Goal: Transaction & Acquisition: Purchase product/service

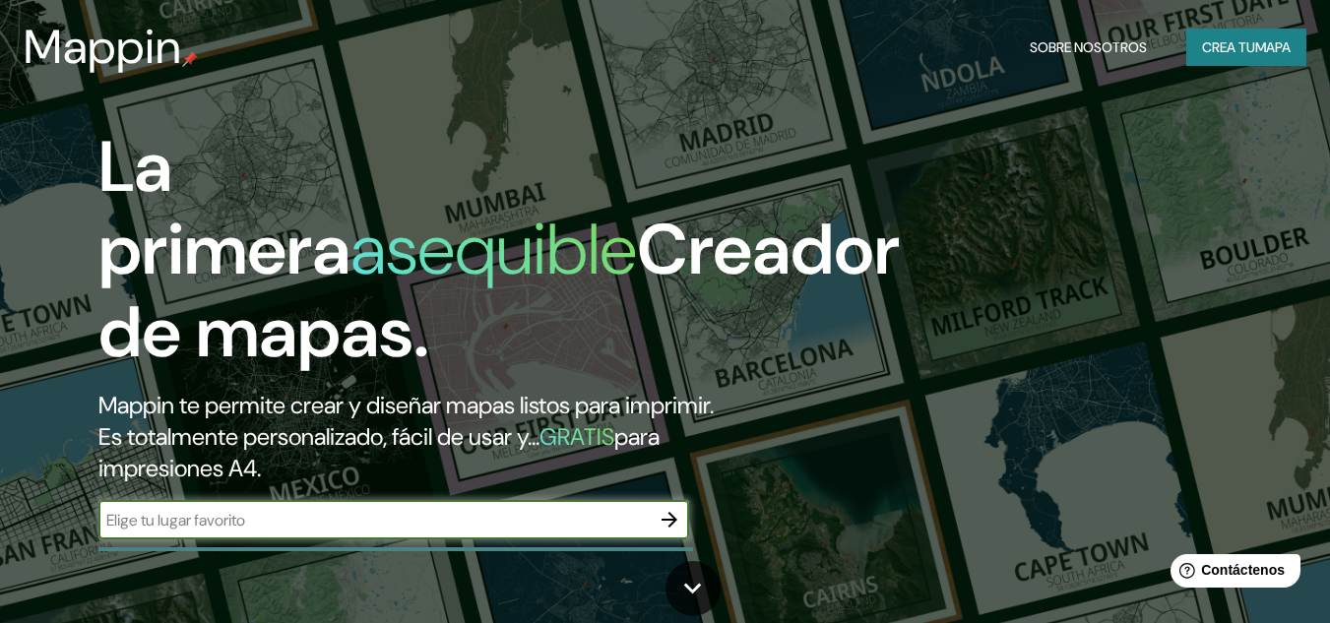
click at [1223, 51] on font "Crea tu" at bounding box center [1228, 47] width 53 height 18
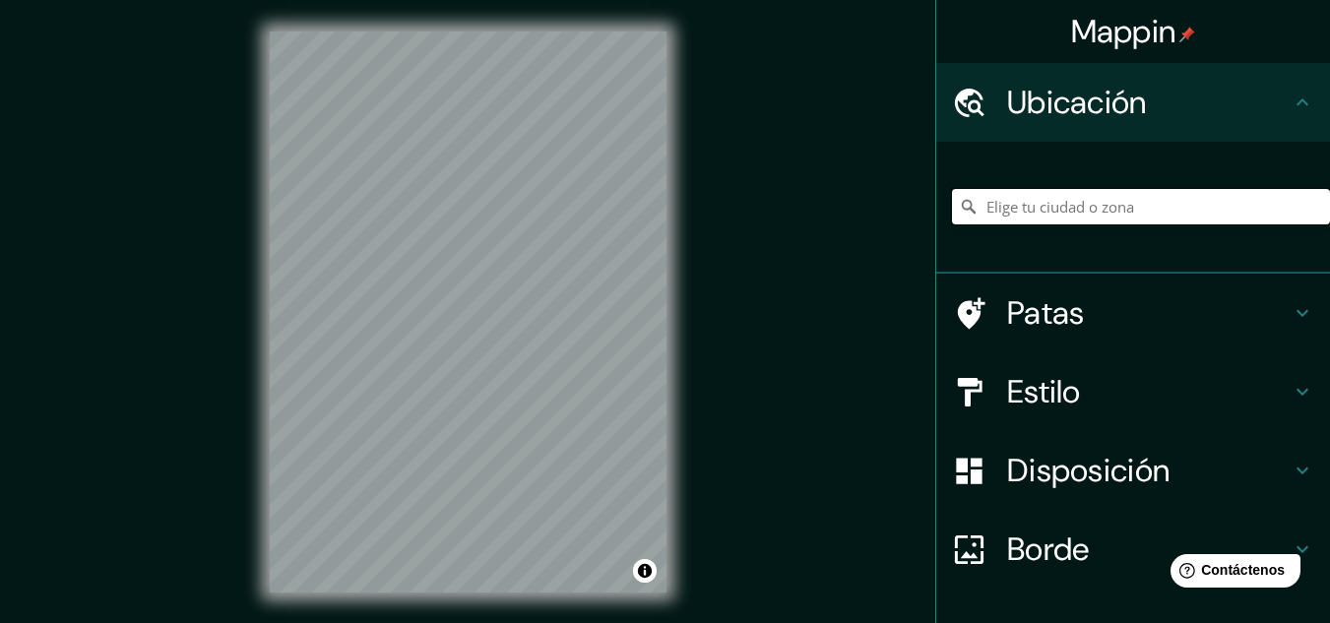
click at [1117, 210] on input "Elige tu ciudad o zona" at bounding box center [1141, 206] width 378 height 35
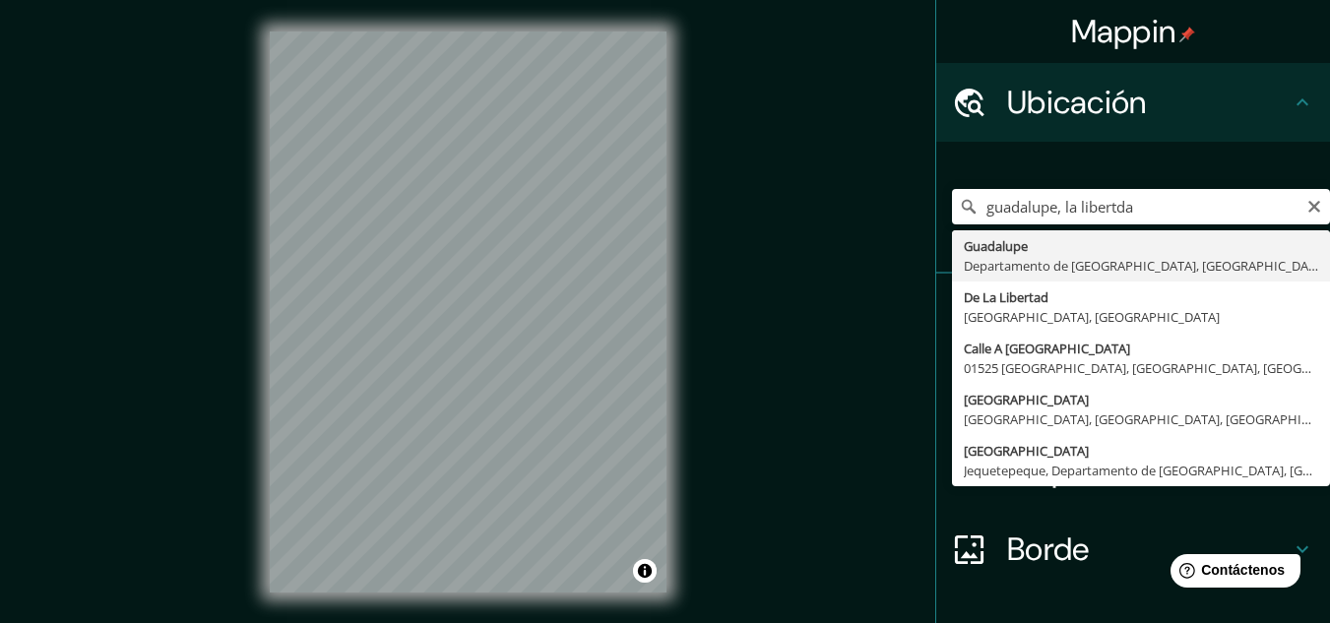
type input "Guadalupe, Departamento de La Libertad, Perú"
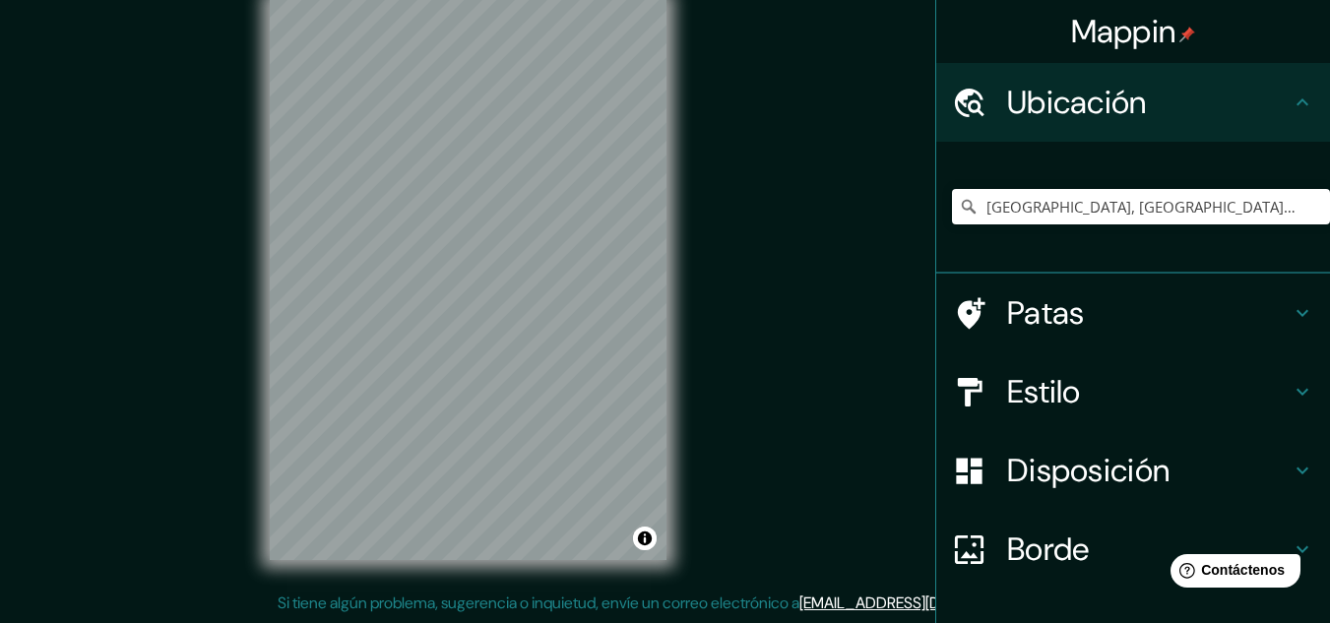
click at [1030, 393] on font "Estilo" at bounding box center [1044, 391] width 74 height 41
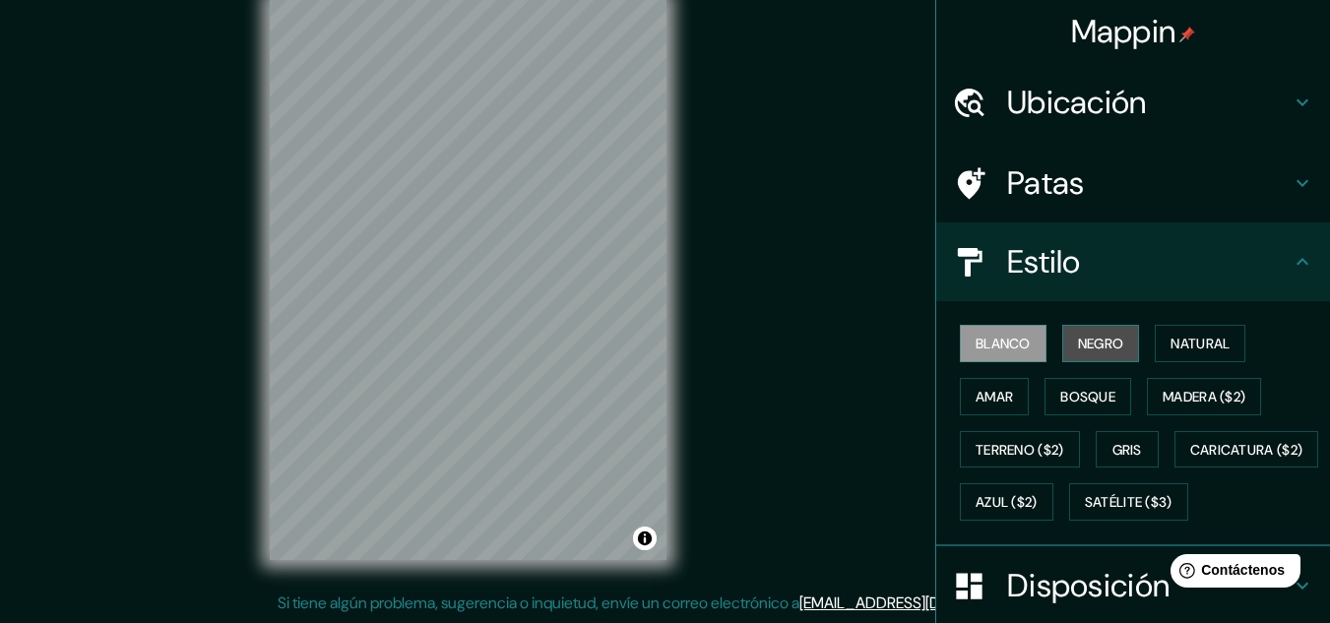
click at [1081, 352] on font "Negro" at bounding box center [1101, 344] width 46 height 18
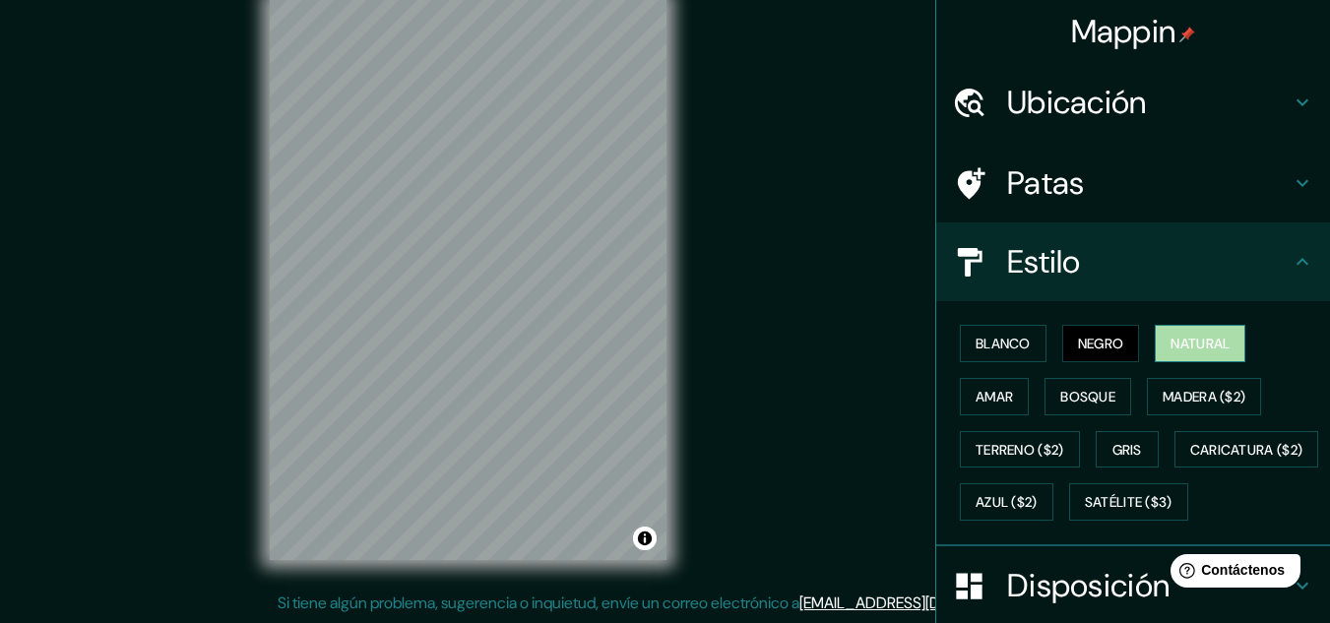
click at [1170, 351] on font "Natural" at bounding box center [1199, 344] width 59 height 18
click at [999, 392] on font "Amar" at bounding box center [993, 397] width 37 height 18
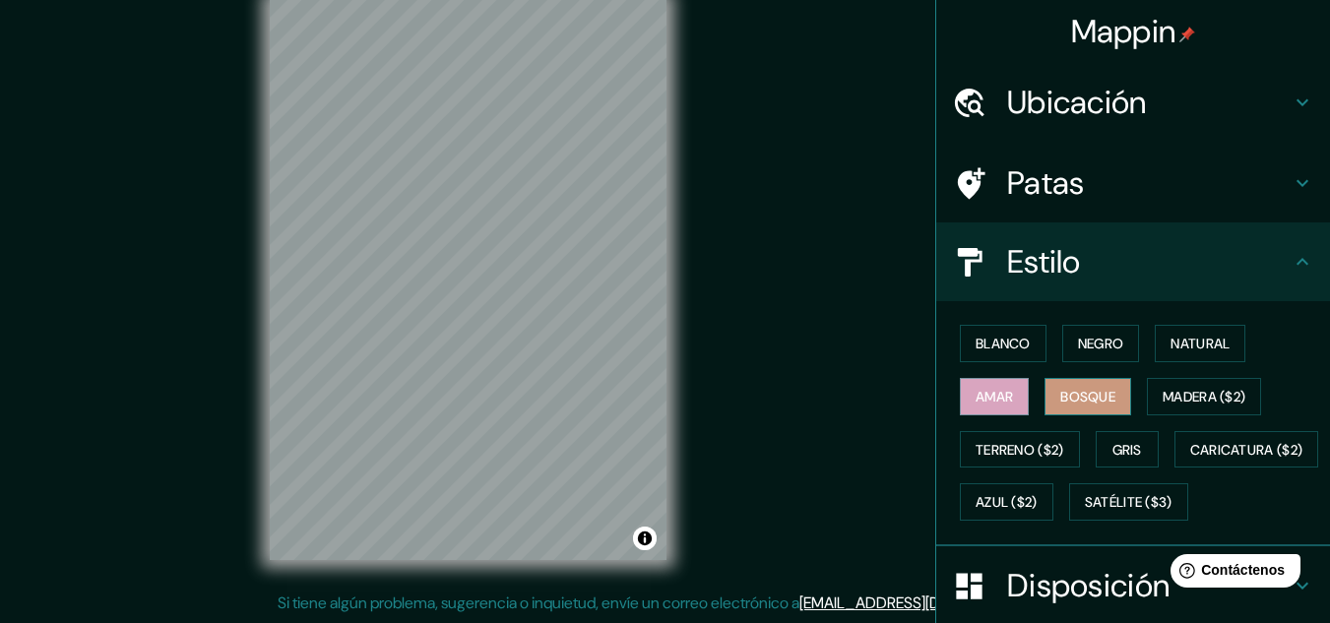
click at [1068, 398] on font "Bosque" at bounding box center [1087, 397] width 55 height 18
click at [1163, 403] on font "Madera ($2)" at bounding box center [1203, 397] width 83 height 18
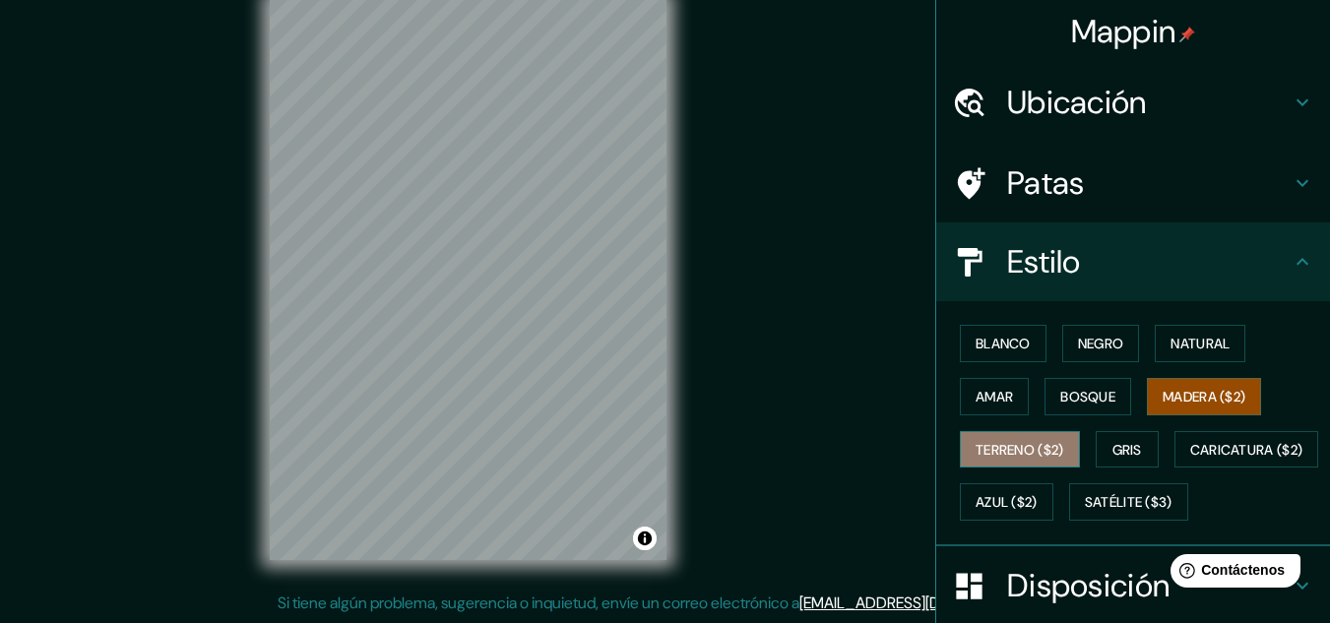
click at [975, 449] on font "Terreno ($2)" at bounding box center [1019, 450] width 89 height 18
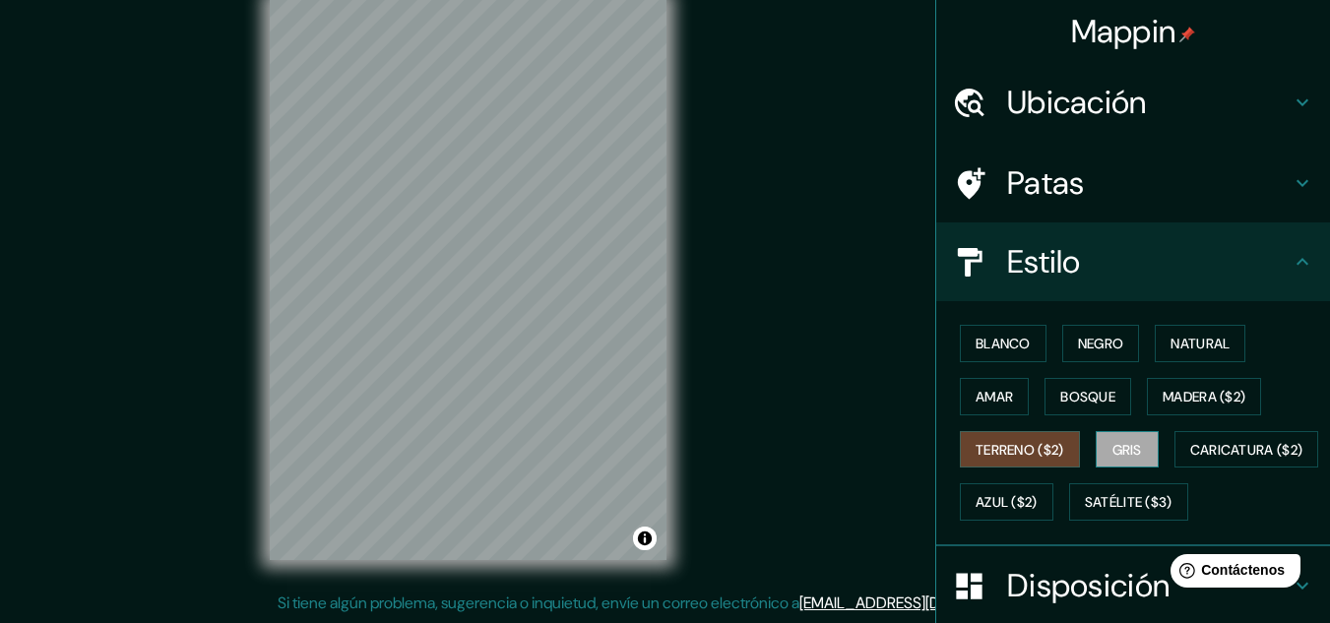
click at [1124, 456] on font "Gris" at bounding box center [1127, 450] width 30 height 18
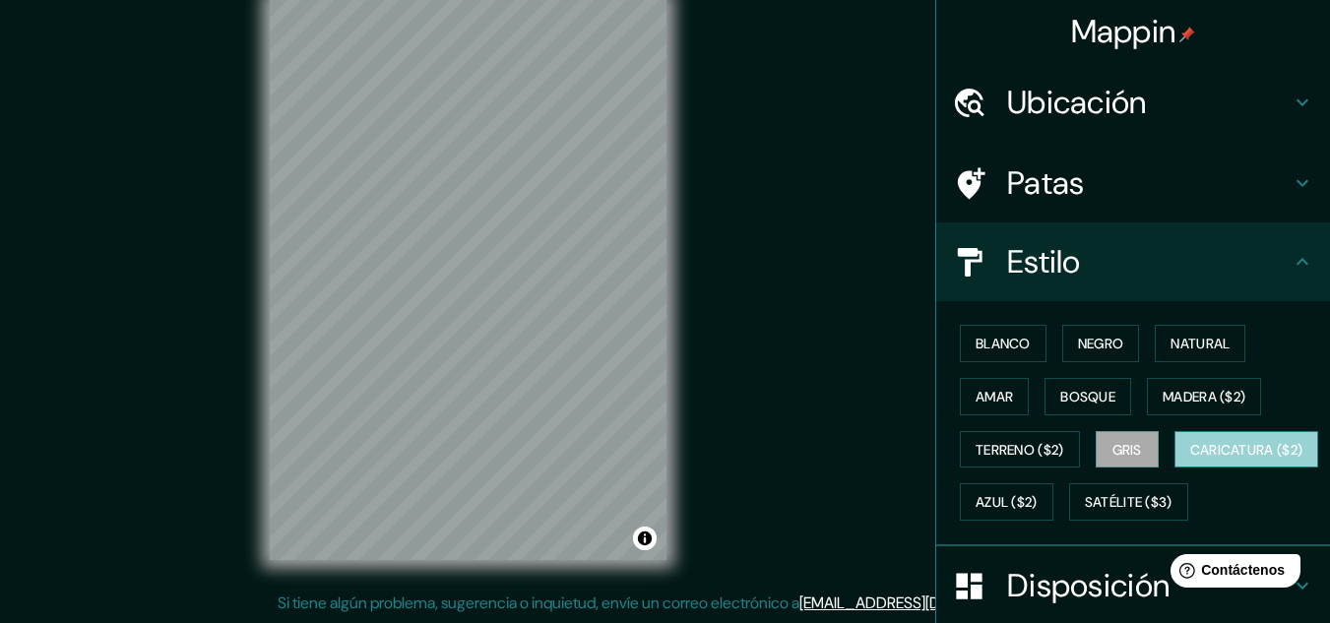
click at [1190, 459] on font "Caricatura ($2)" at bounding box center [1246, 450] width 113 height 18
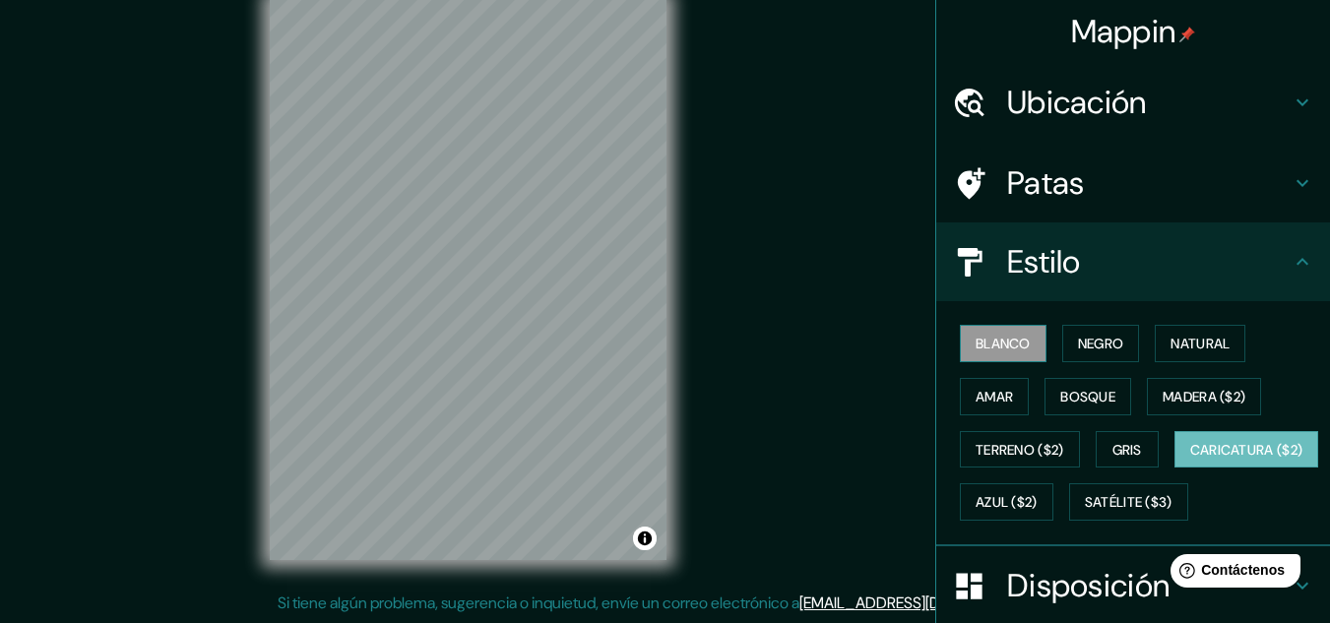
click at [991, 348] on font "Blanco" at bounding box center [1002, 344] width 55 height 18
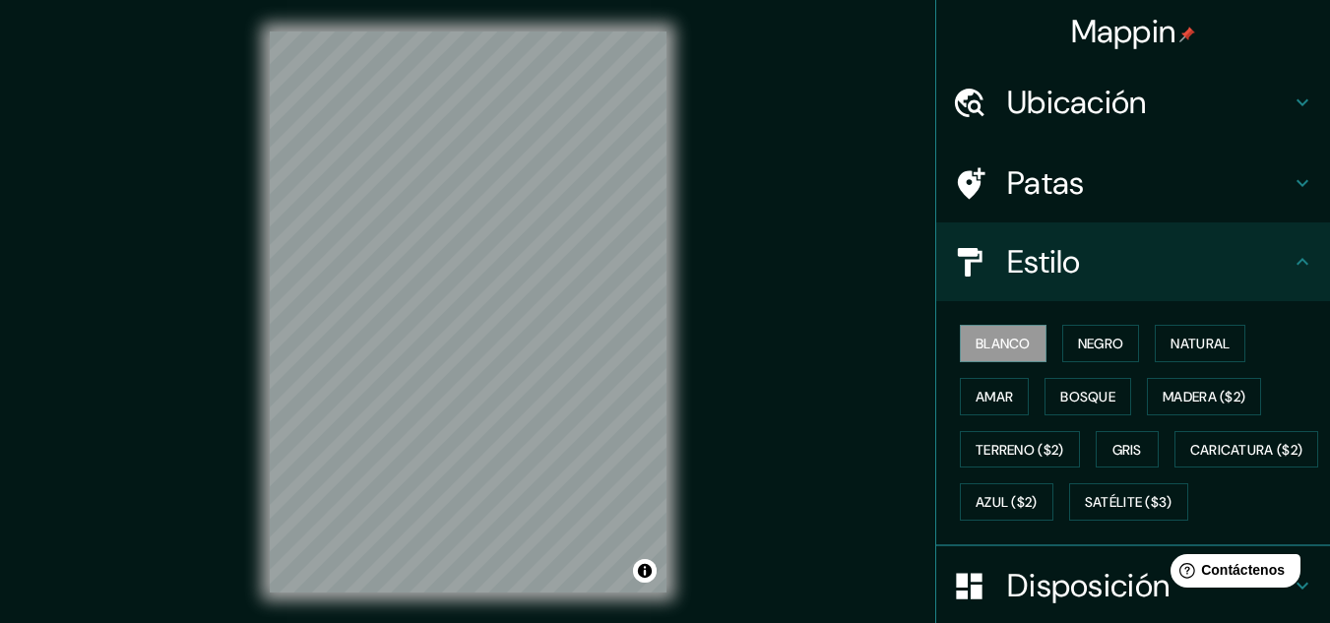
click at [669, 335] on div "© Mapbox © OpenStreetMap Improve this map" at bounding box center [468, 312] width 460 height 624
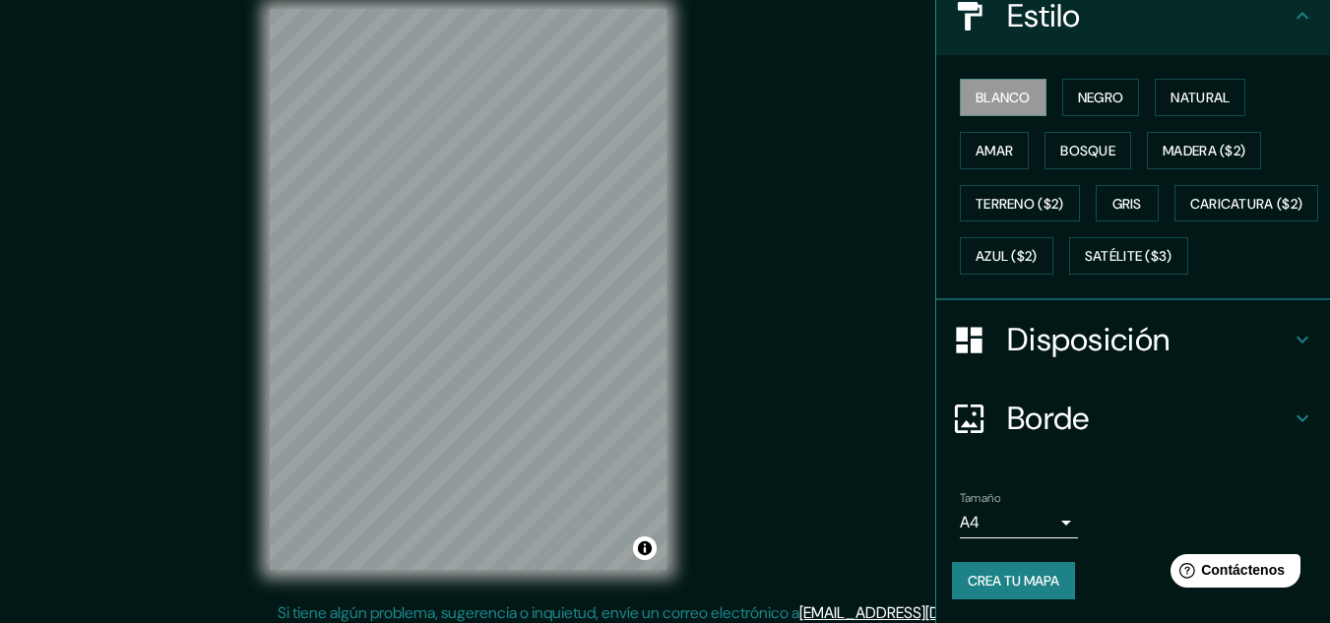
scroll to position [32, 0]
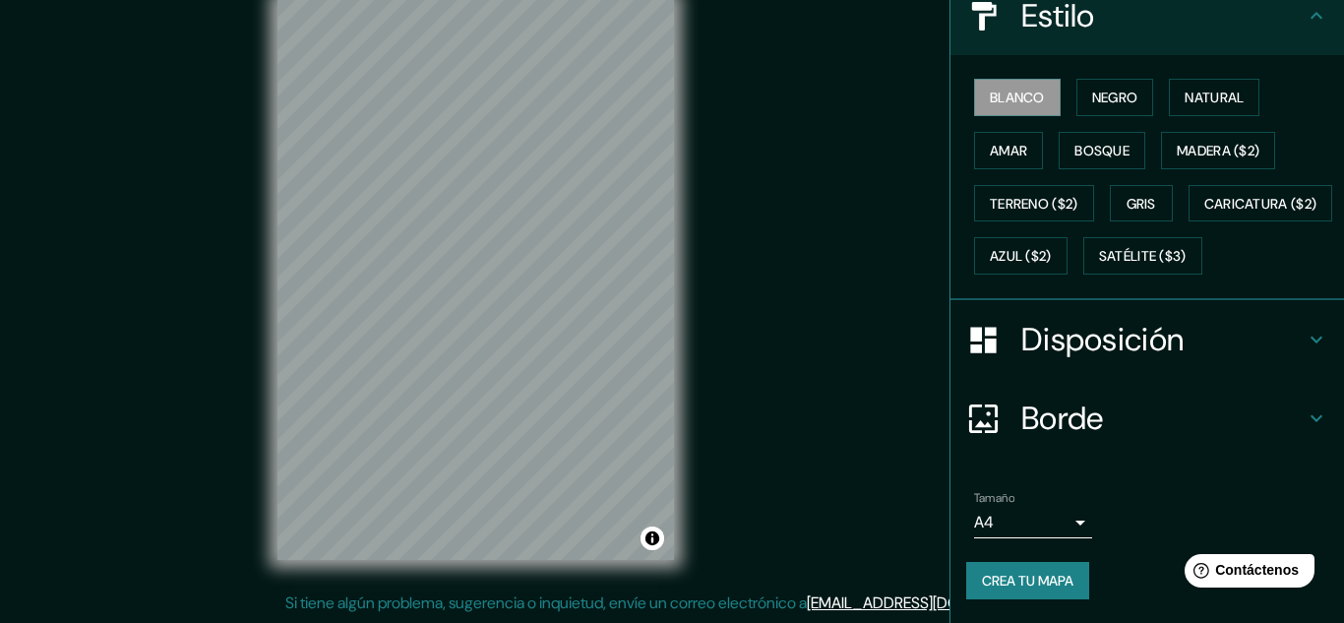
click at [1048, 526] on body "Mappin Ubicación Guadalupe, Departamento de La Libertad, Perú Patas Estilo Blan…" at bounding box center [672, 279] width 1344 height 623
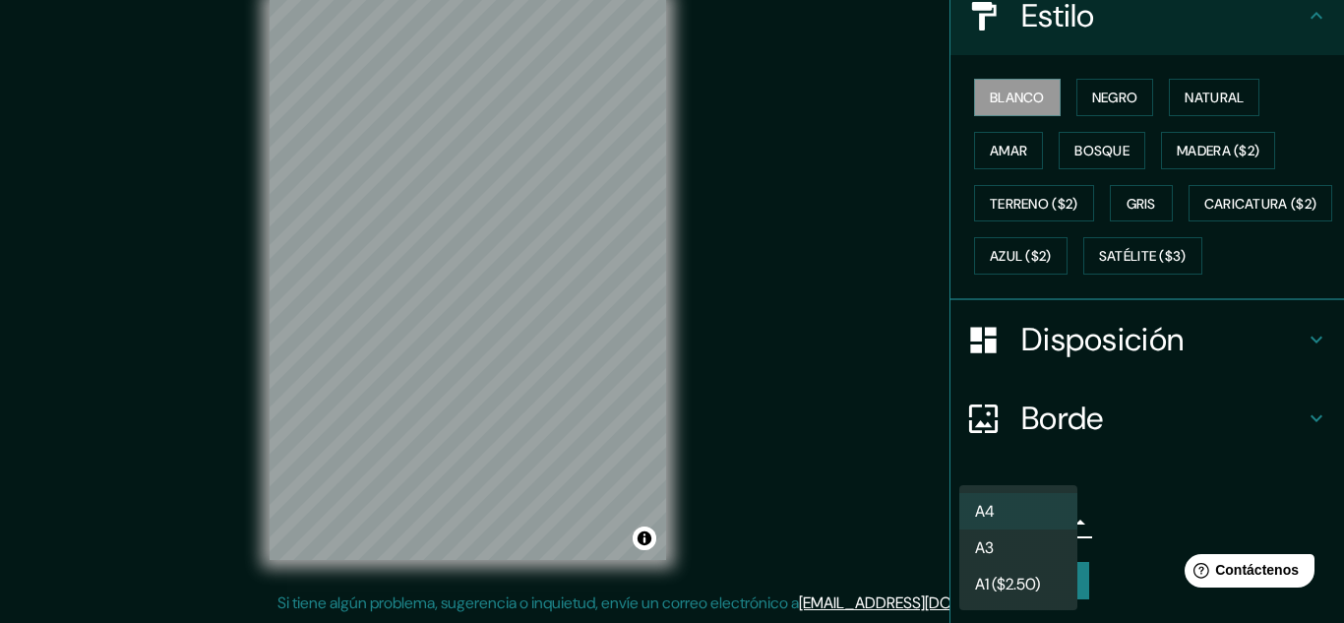
click at [1042, 555] on li "A3" at bounding box center [1019, 548] width 118 height 36
type input "a4"
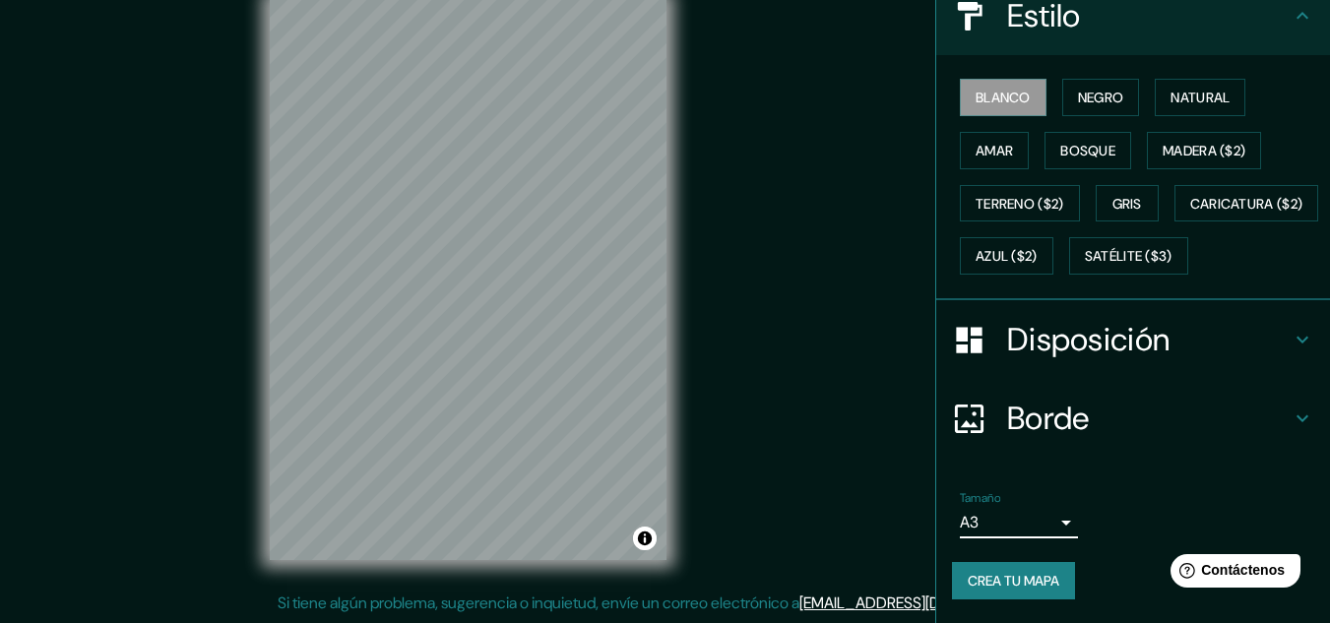
click at [1271, 321] on h4 "Disposición" at bounding box center [1148, 339] width 283 height 39
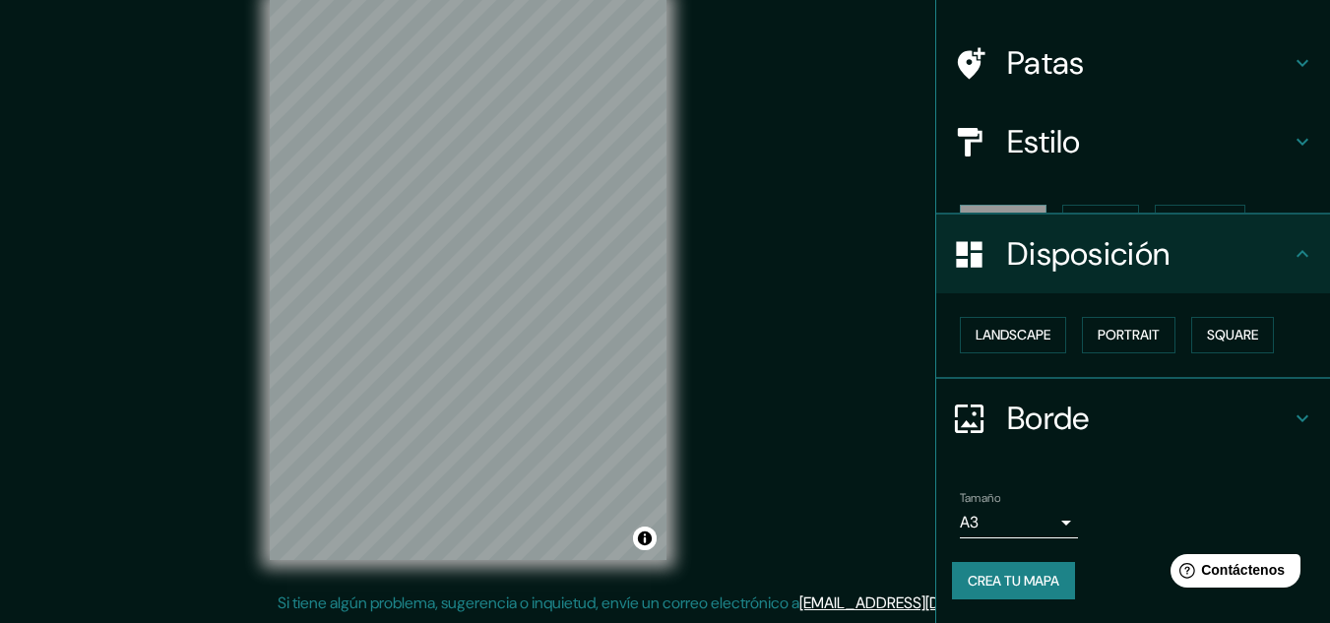
scroll to position [87, 0]
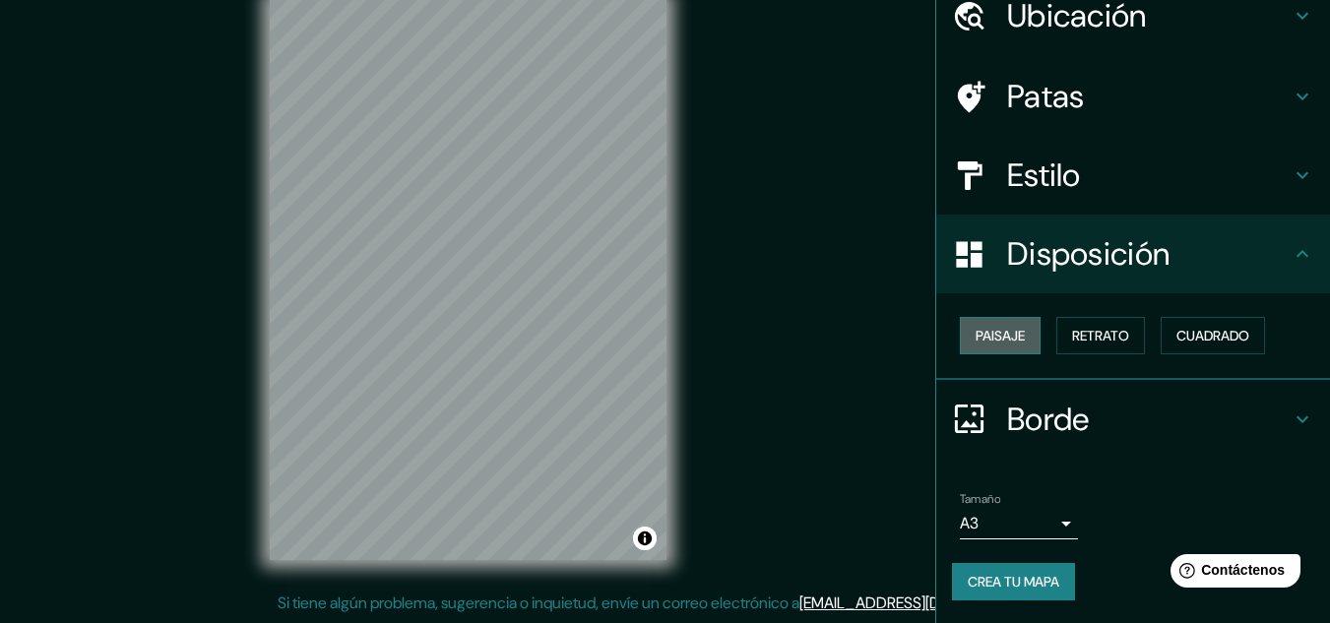
click at [987, 342] on font "Paisaje" at bounding box center [999, 336] width 49 height 18
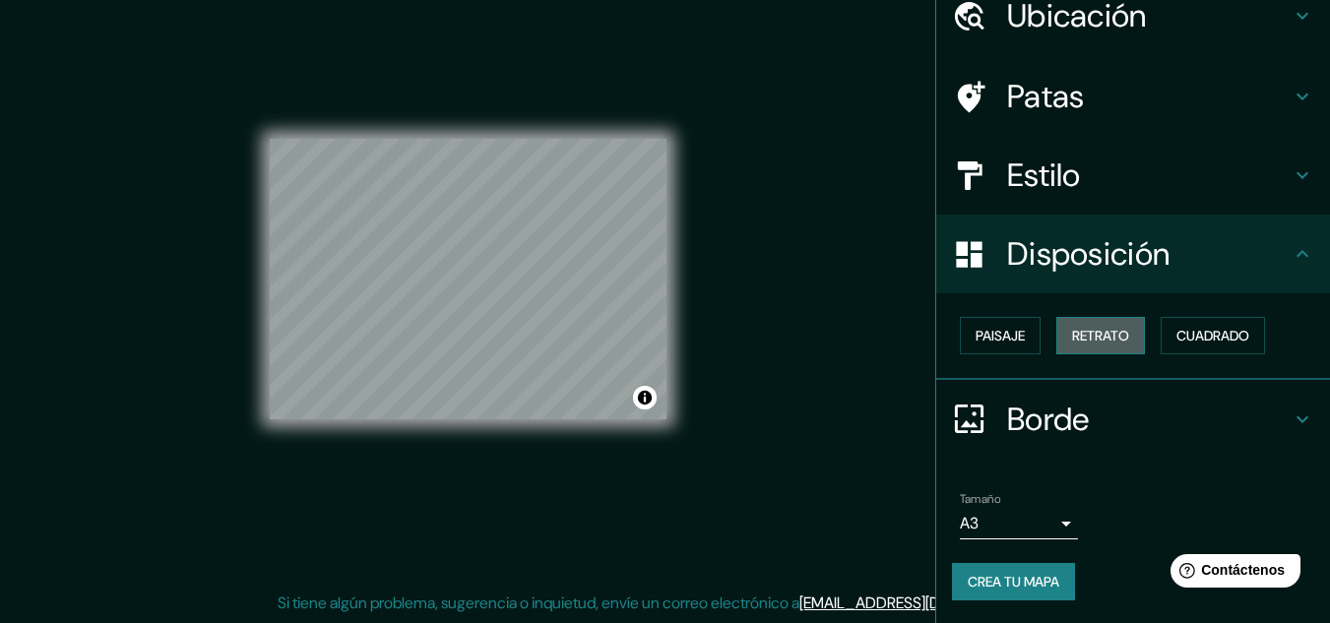
click at [1078, 340] on font "Retrato" at bounding box center [1100, 336] width 57 height 18
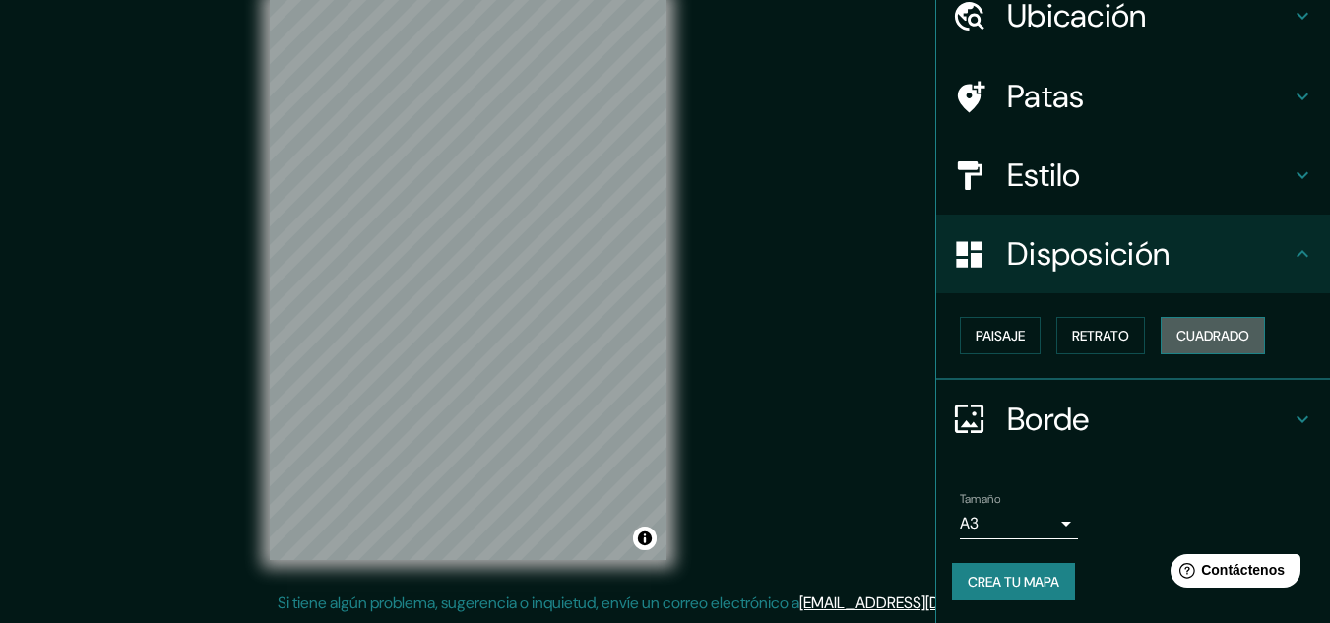
click at [1210, 336] on font "Cuadrado" at bounding box center [1212, 336] width 73 height 18
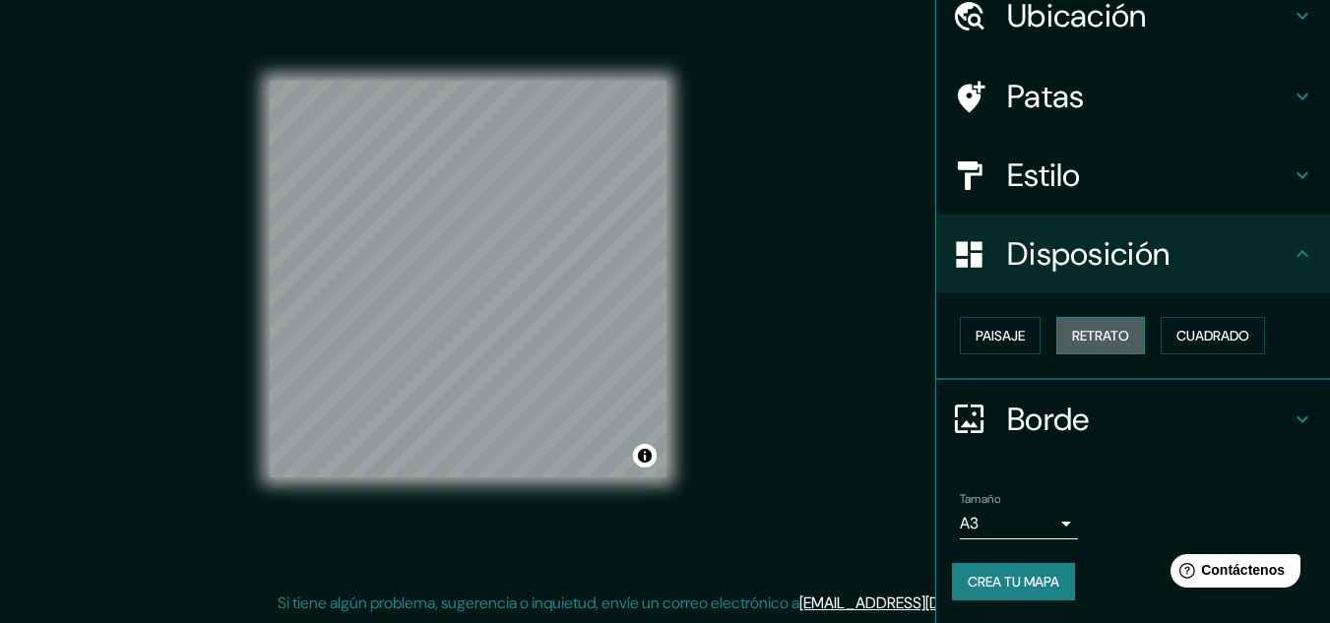
click at [1117, 333] on font "Retrato" at bounding box center [1100, 336] width 57 height 18
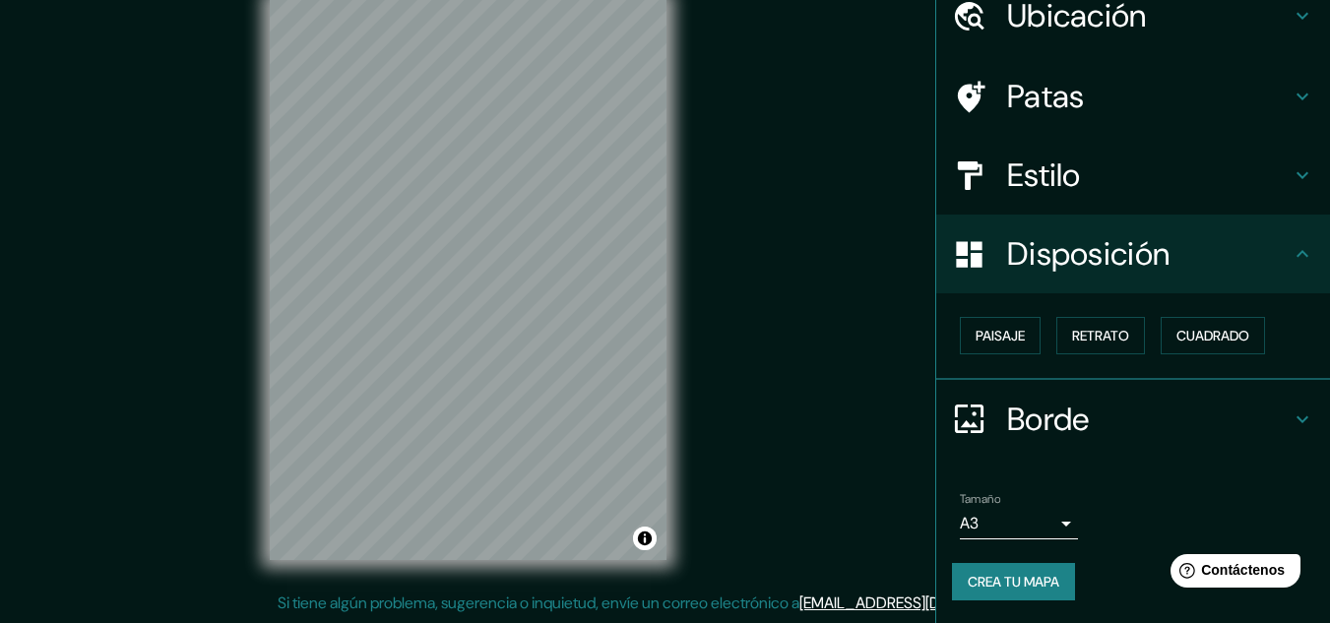
click at [1290, 412] on icon at bounding box center [1302, 419] width 24 height 24
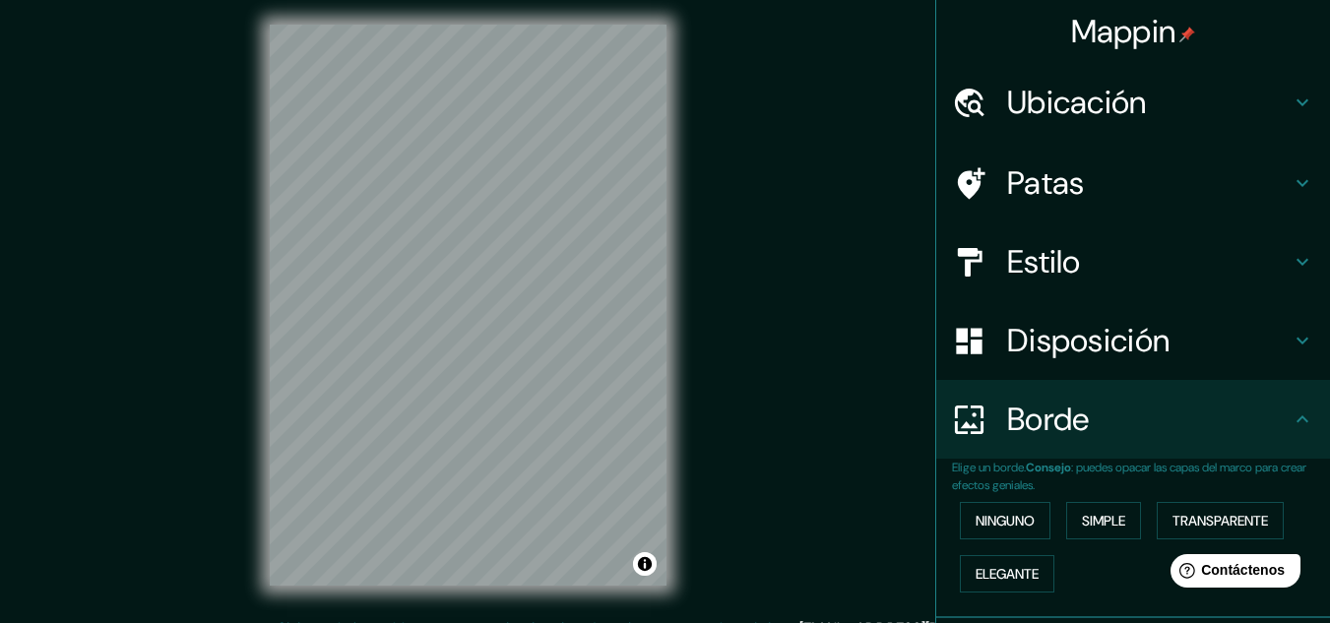
scroll to position [0, 0]
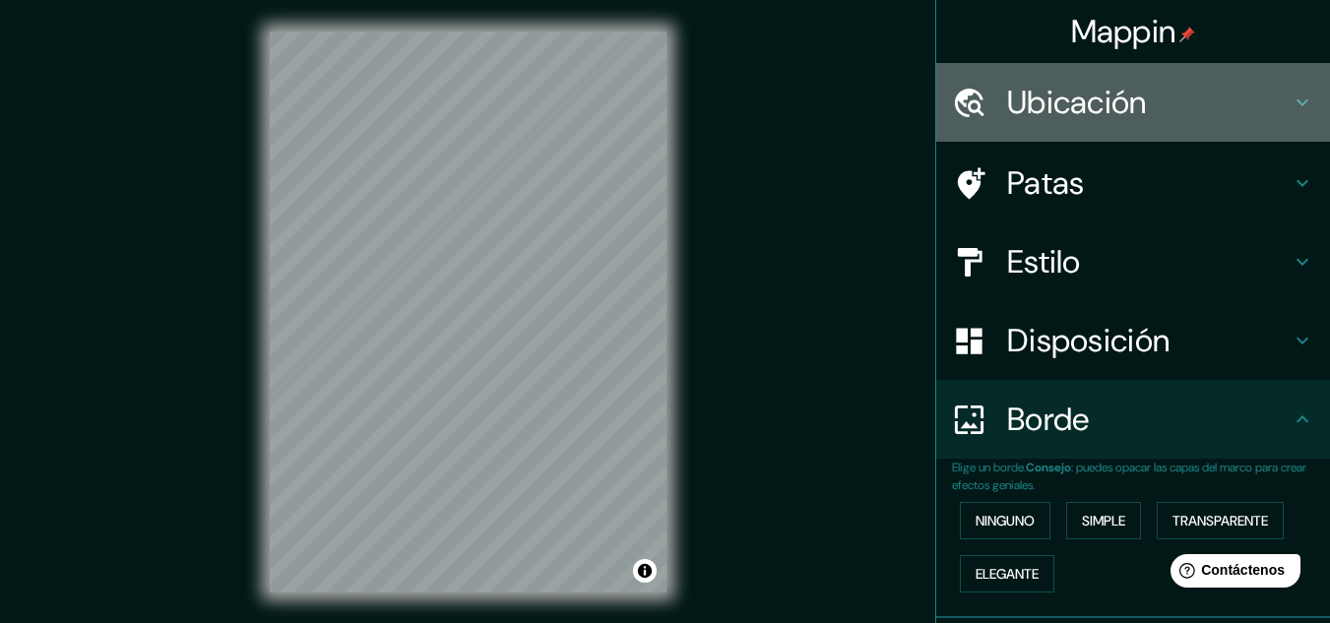
click at [1290, 93] on icon at bounding box center [1302, 103] width 24 height 24
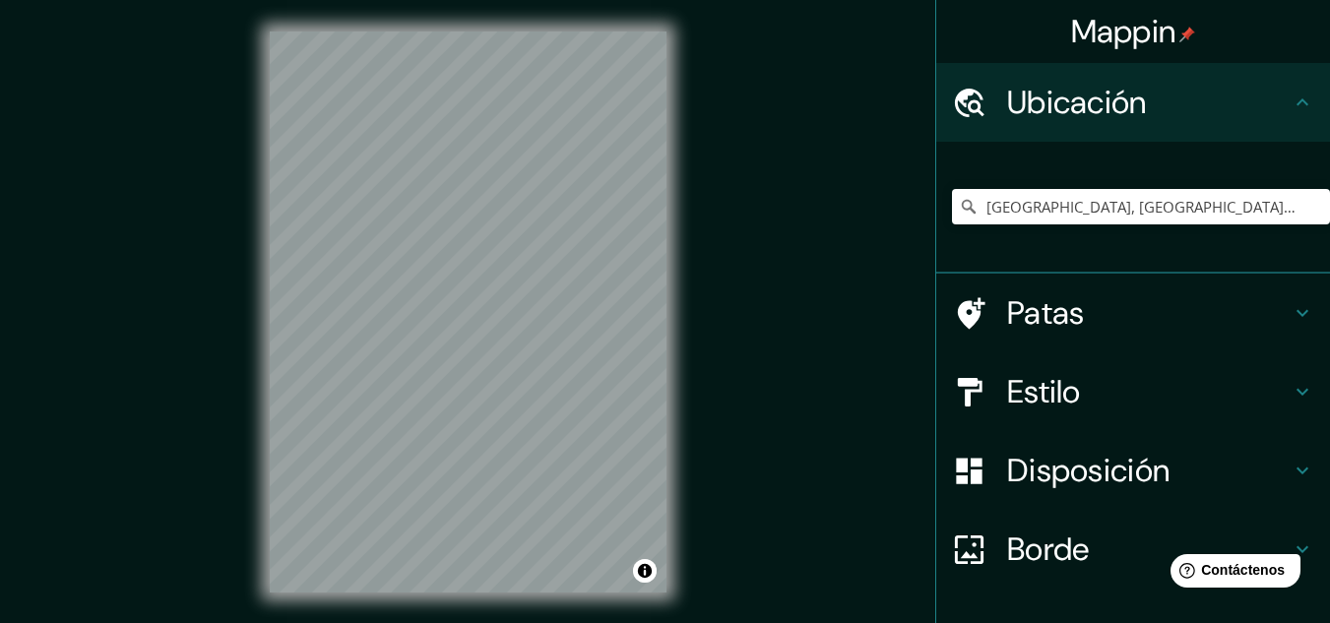
click at [1290, 301] on icon at bounding box center [1302, 313] width 24 height 24
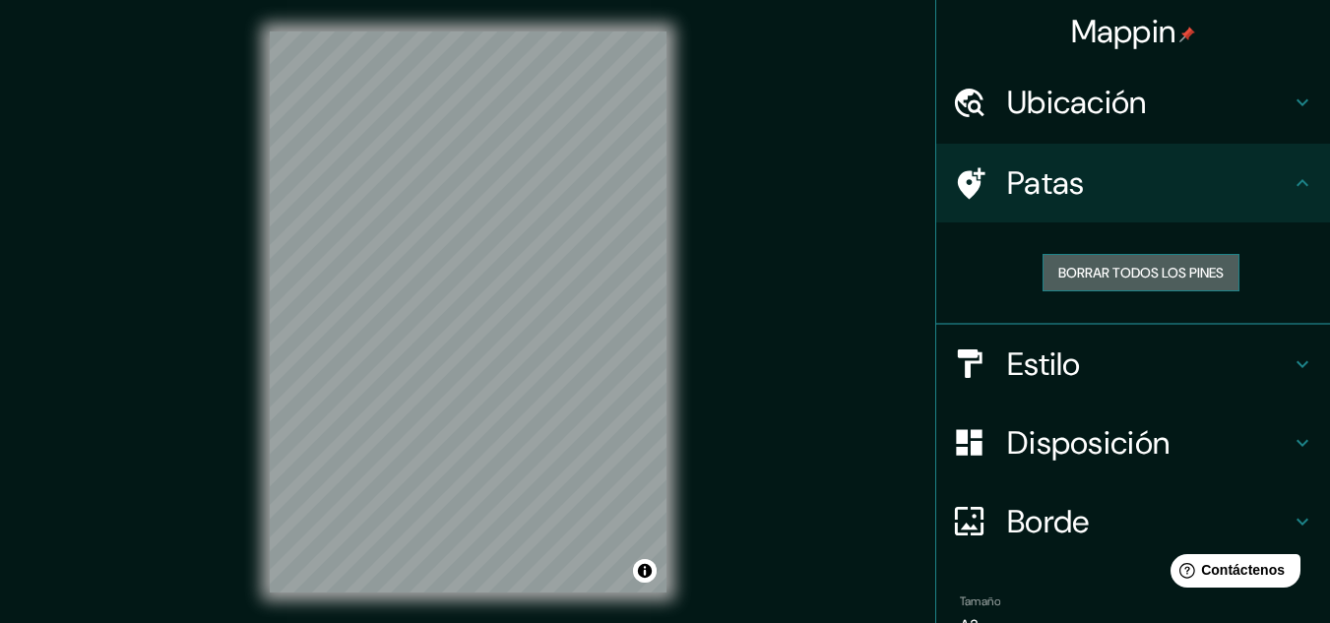
click at [1189, 281] on font "Borrar todos los pines" at bounding box center [1140, 273] width 165 height 18
click at [1196, 286] on button "Borrar todos los pines" at bounding box center [1140, 272] width 197 height 37
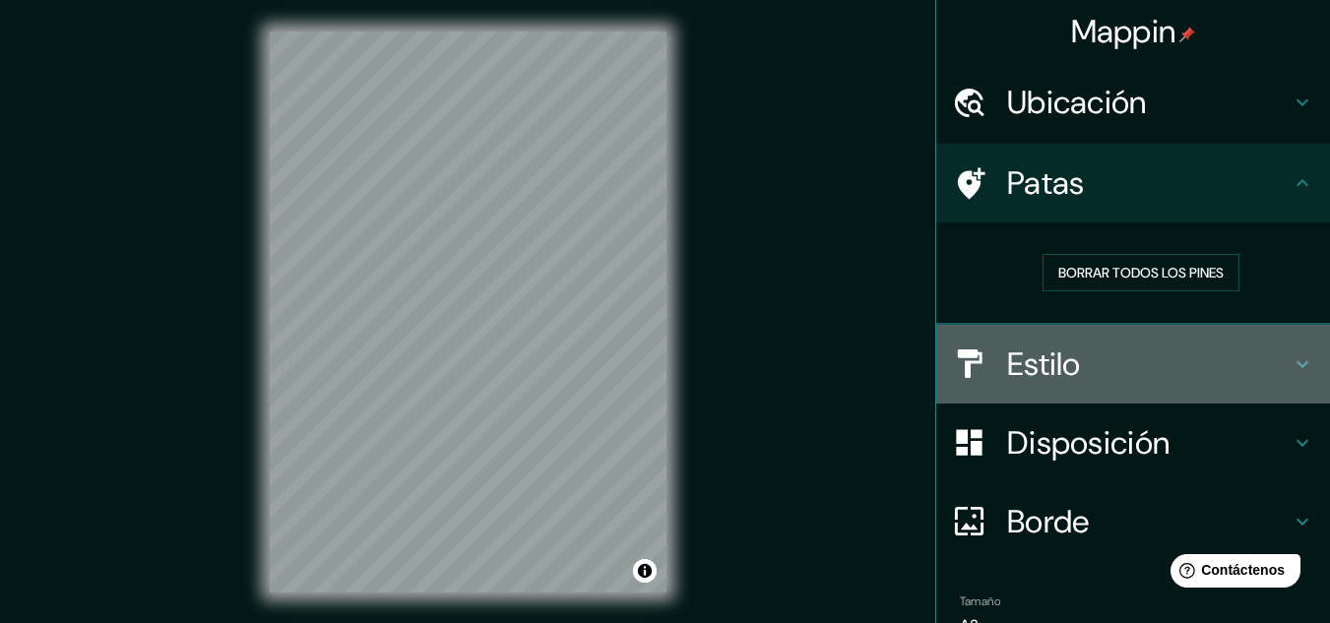
click at [1290, 354] on icon at bounding box center [1302, 364] width 24 height 24
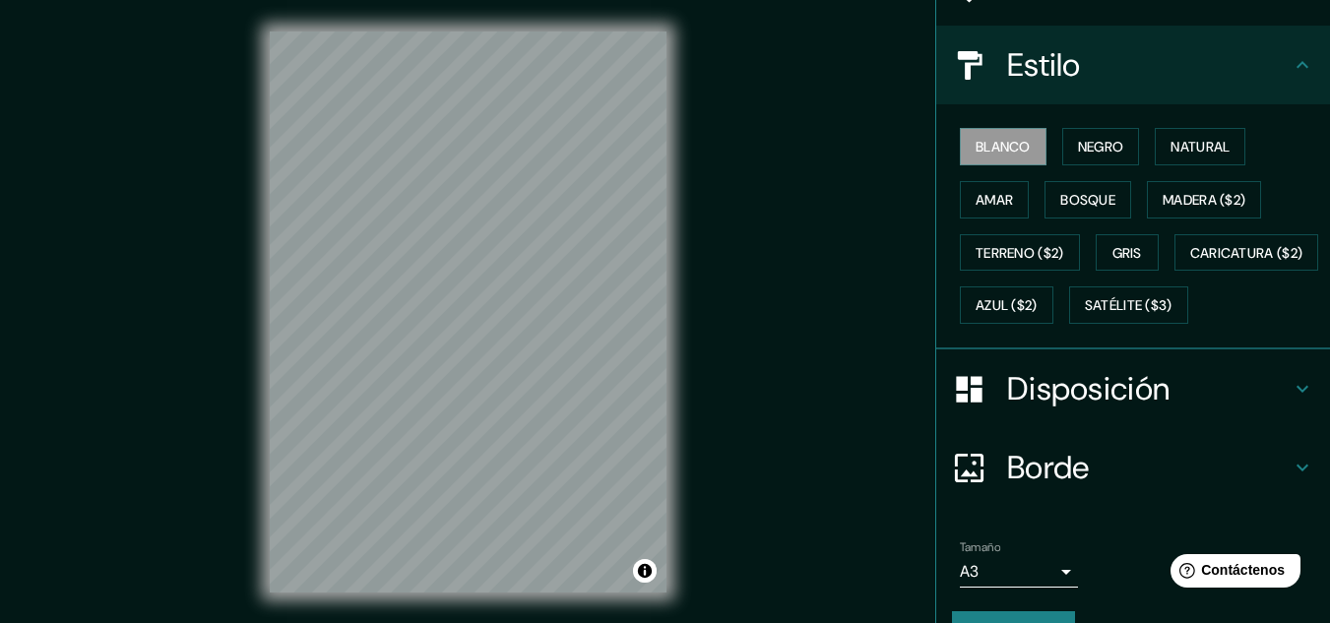
scroll to position [298, 0]
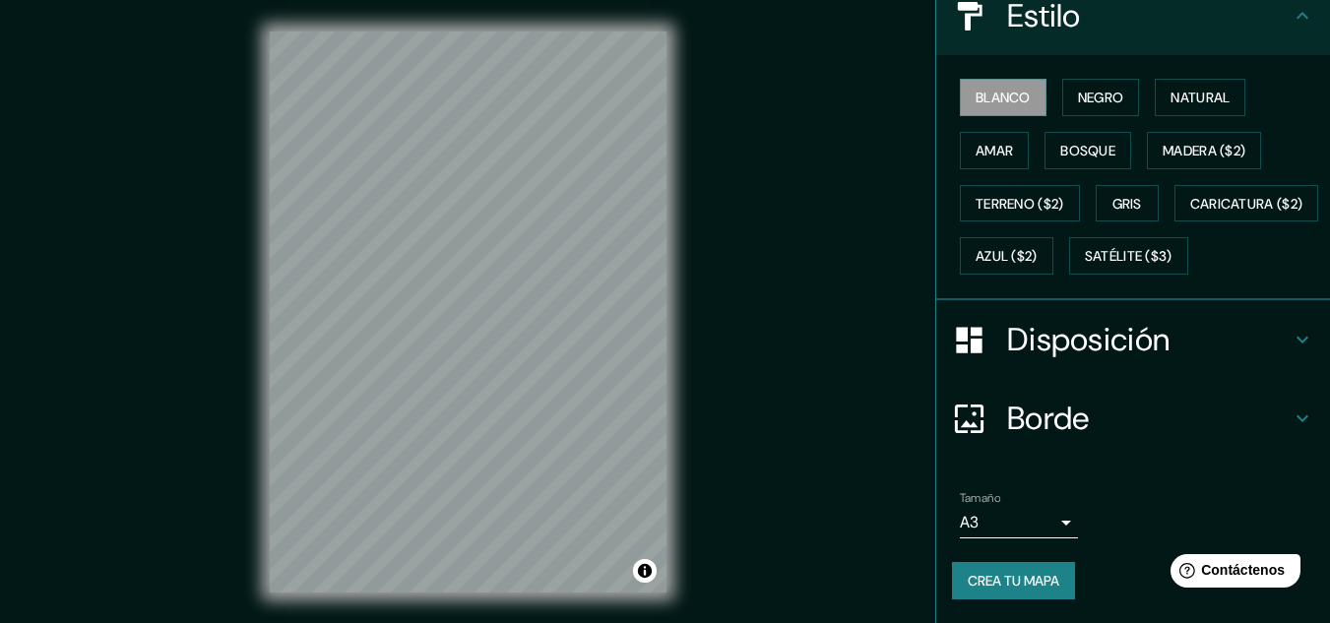
click at [1290, 332] on icon at bounding box center [1302, 340] width 24 height 24
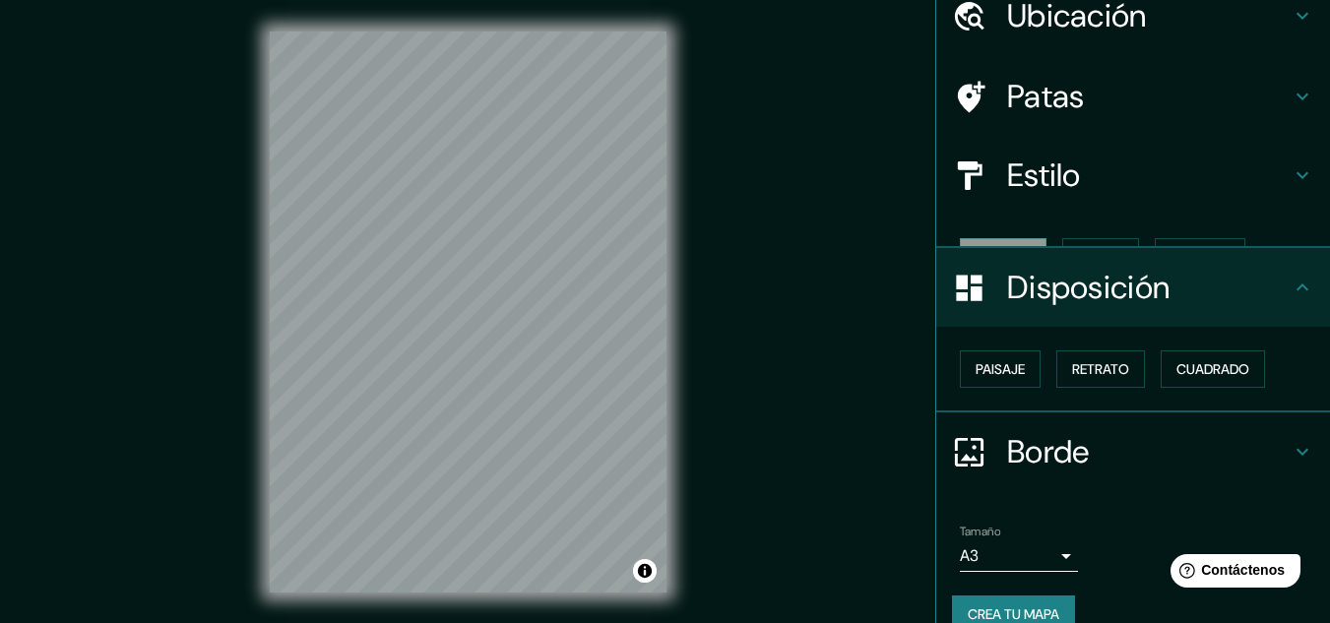
scroll to position [87, 0]
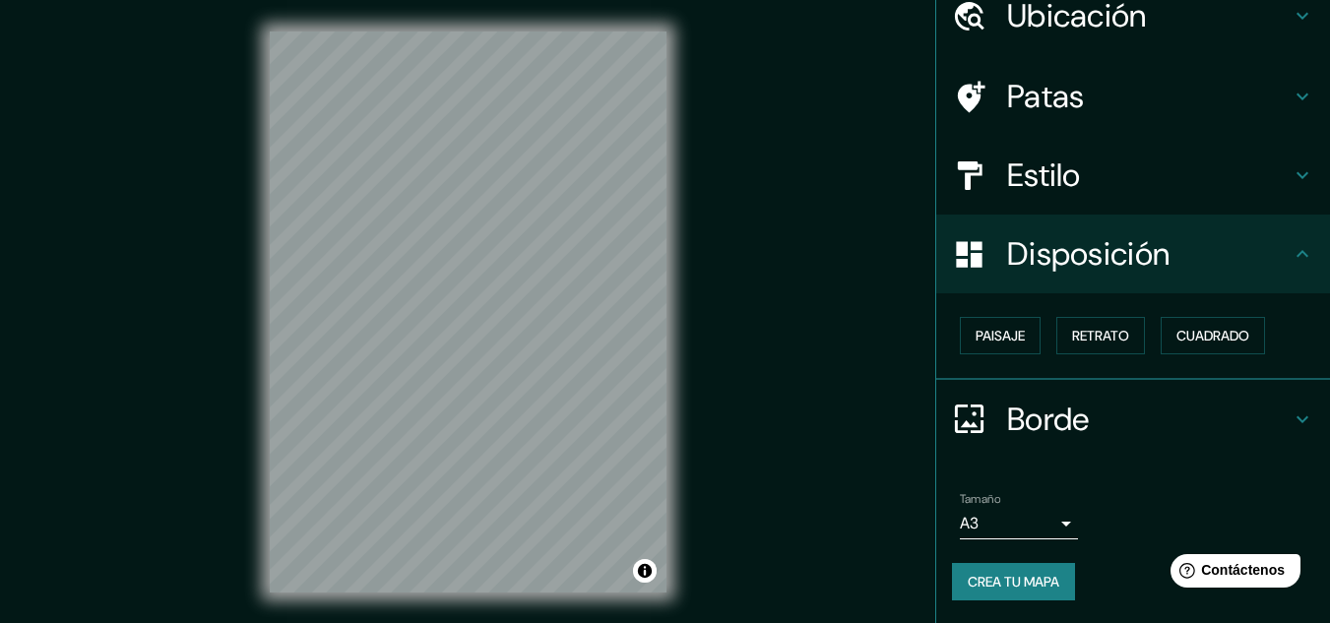
click at [1283, 405] on div "Borde" at bounding box center [1133, 419] width 394 height 79
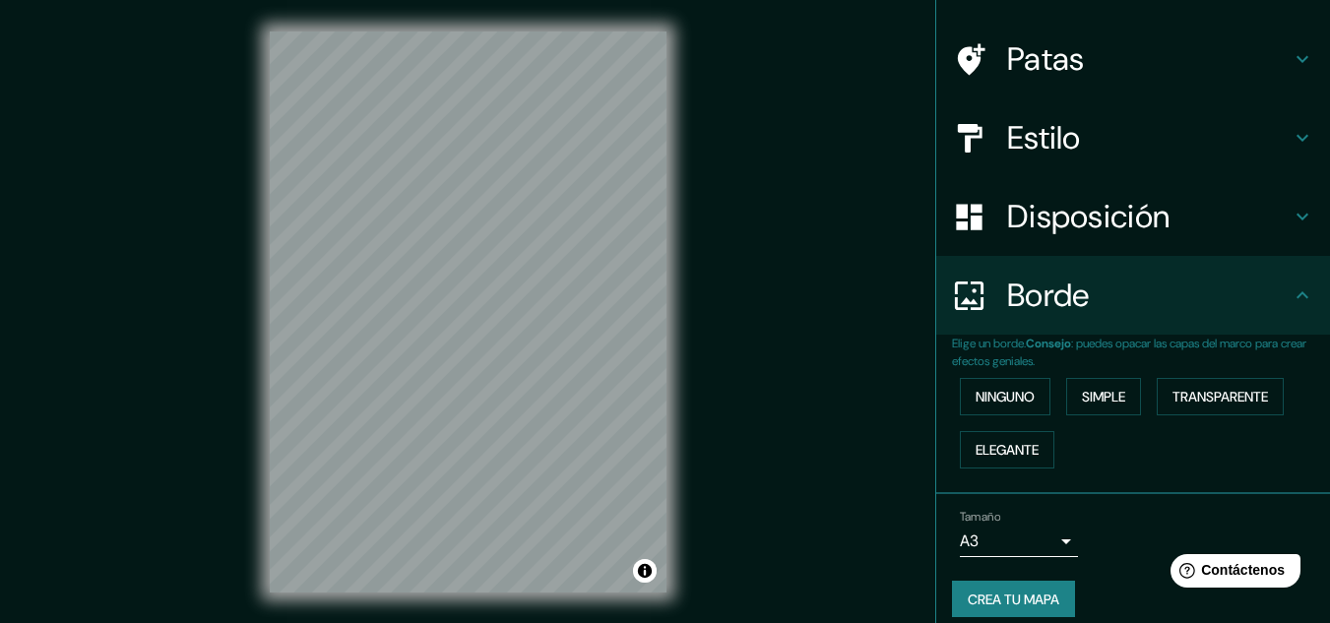
scroll to position [142, 0]
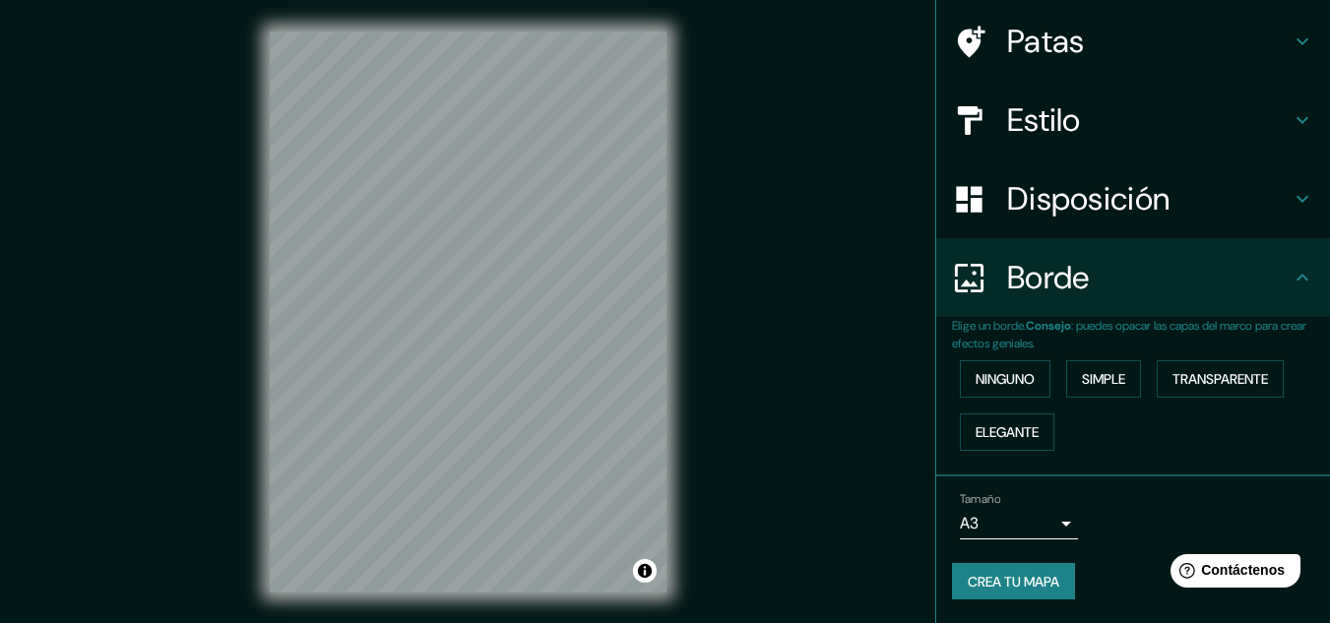
click at [1003, 579] on font "Crea tu mapa" at bounding box center [1014, 582] width 92 height 18
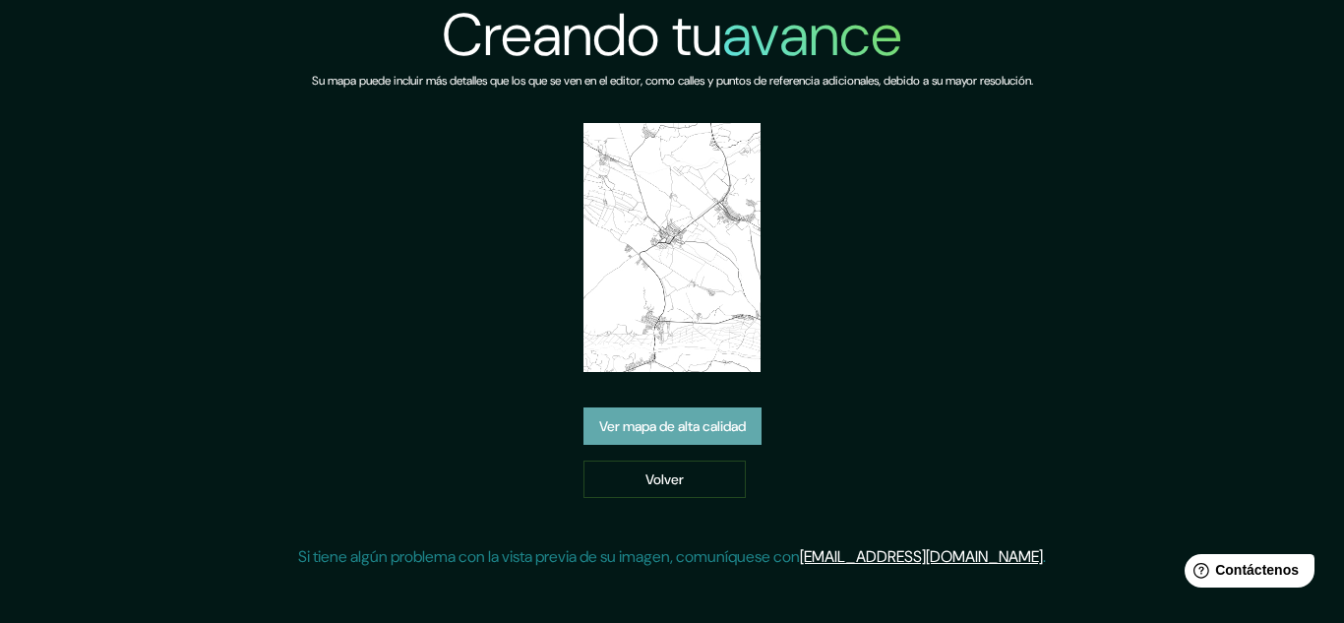
click at [700, 430] on font "Ver mapa de alta calidad" at bounding box center [672, 426] width 147 height 18
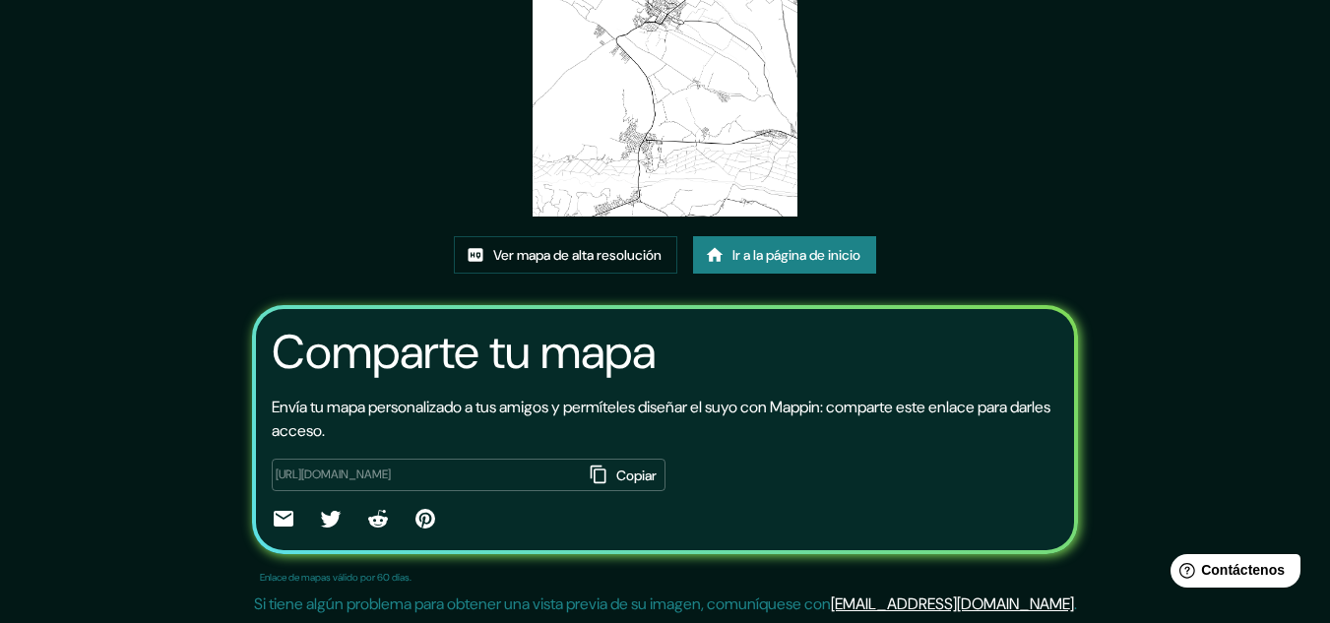
scroll to position [245, 0]
click at [589, 244] on font "Ver mapa de alta resolución" at bounding box center [577, 254] width 168 height 26
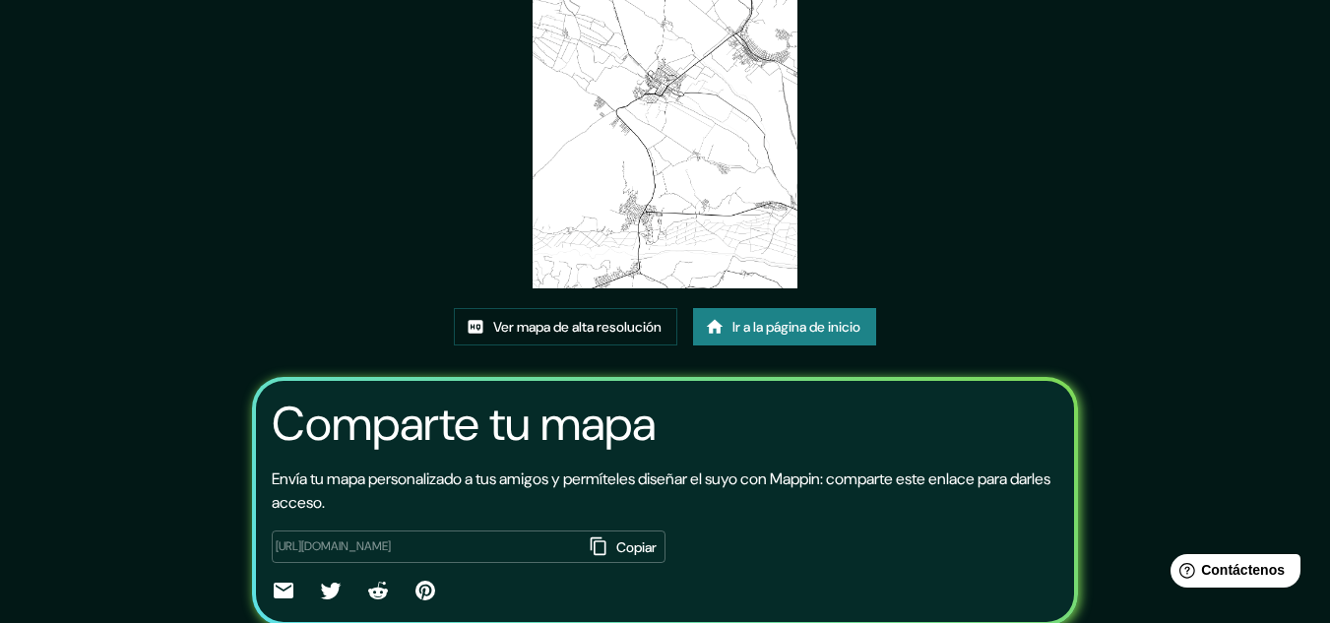
scroll to position [0, 0]
